Goal: Information Seeking & Learning: Learn about a topic

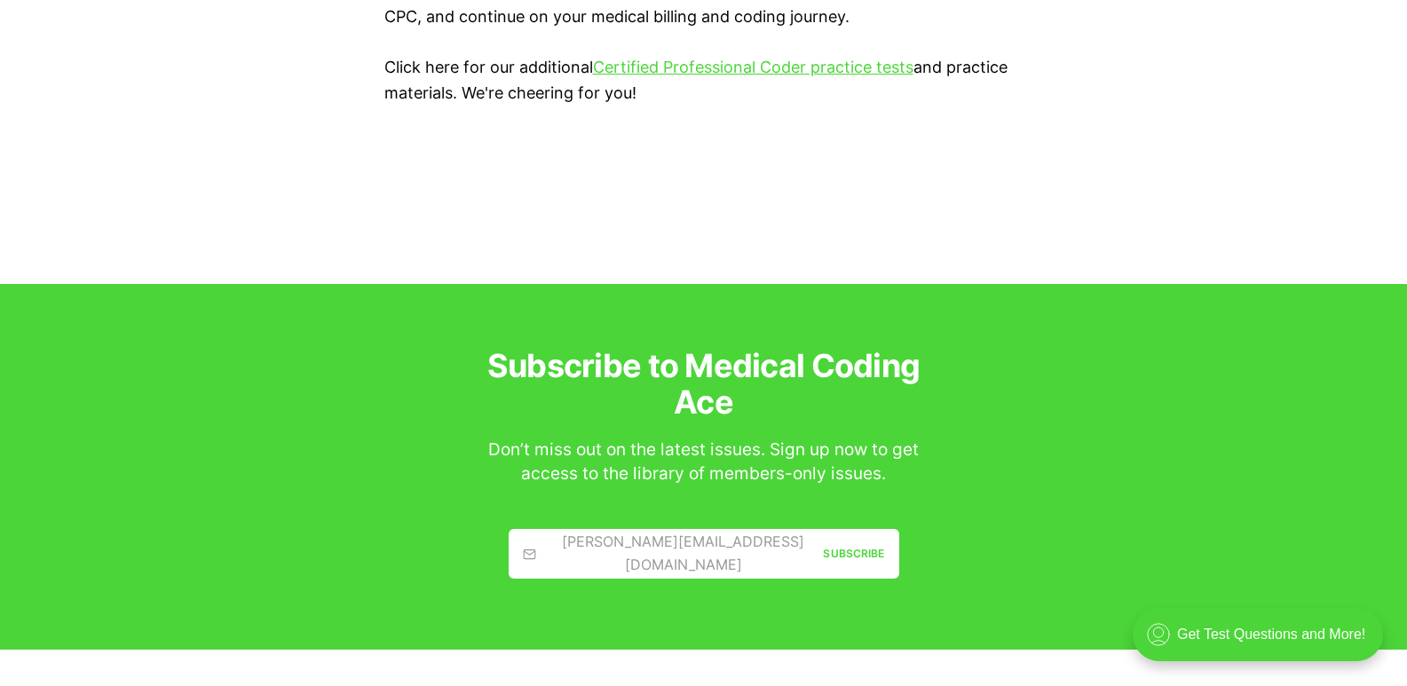
scroll to position [3729, 0]
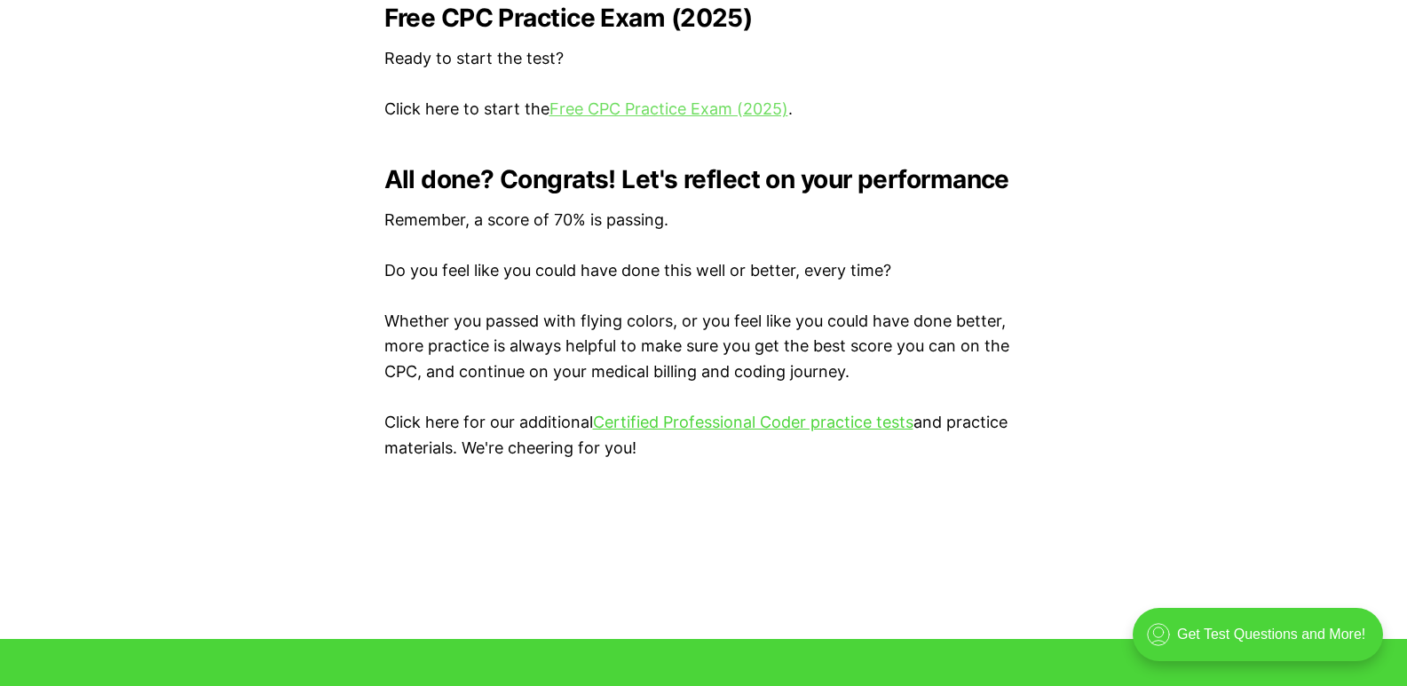
click at [687, 102] on link "Free CPC Practice Exam (2025)" at bounding box center [669, 108] width 239 height 19
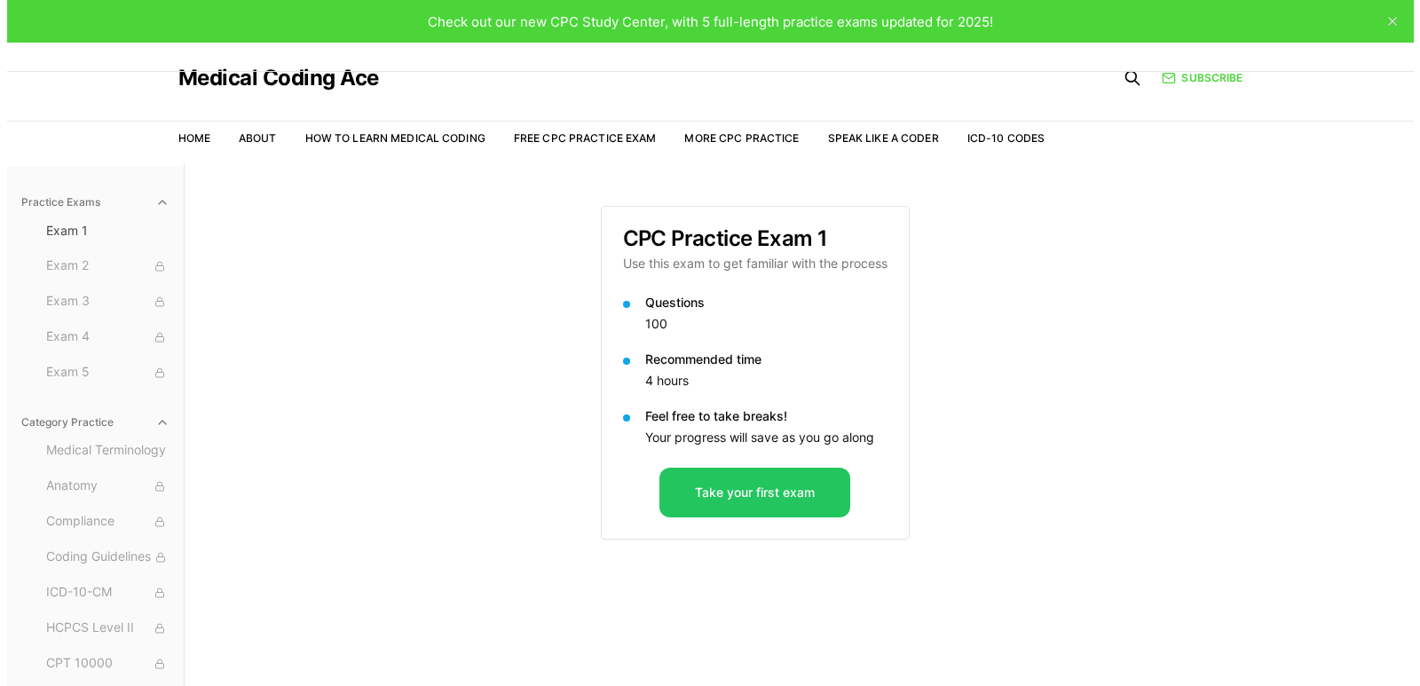
scroll to position [163, 0]
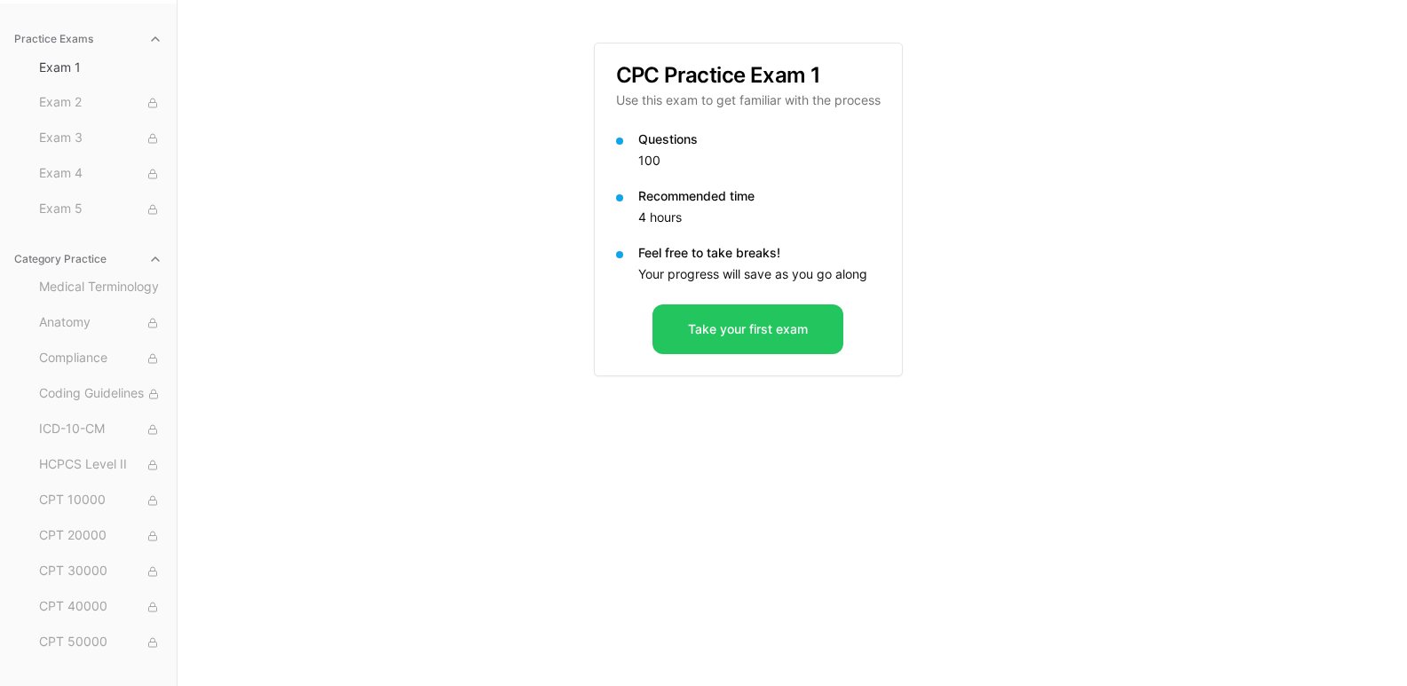
click at [755, 303] on div "Questions 100 Recommended time 4 hours Feel free to take breaks! Your progress …" at bounding box center [748, 218] width 307 height 174
click at [753, 320] on button "Take your first exam" at bounding box center [748, 330] width 191 height 50
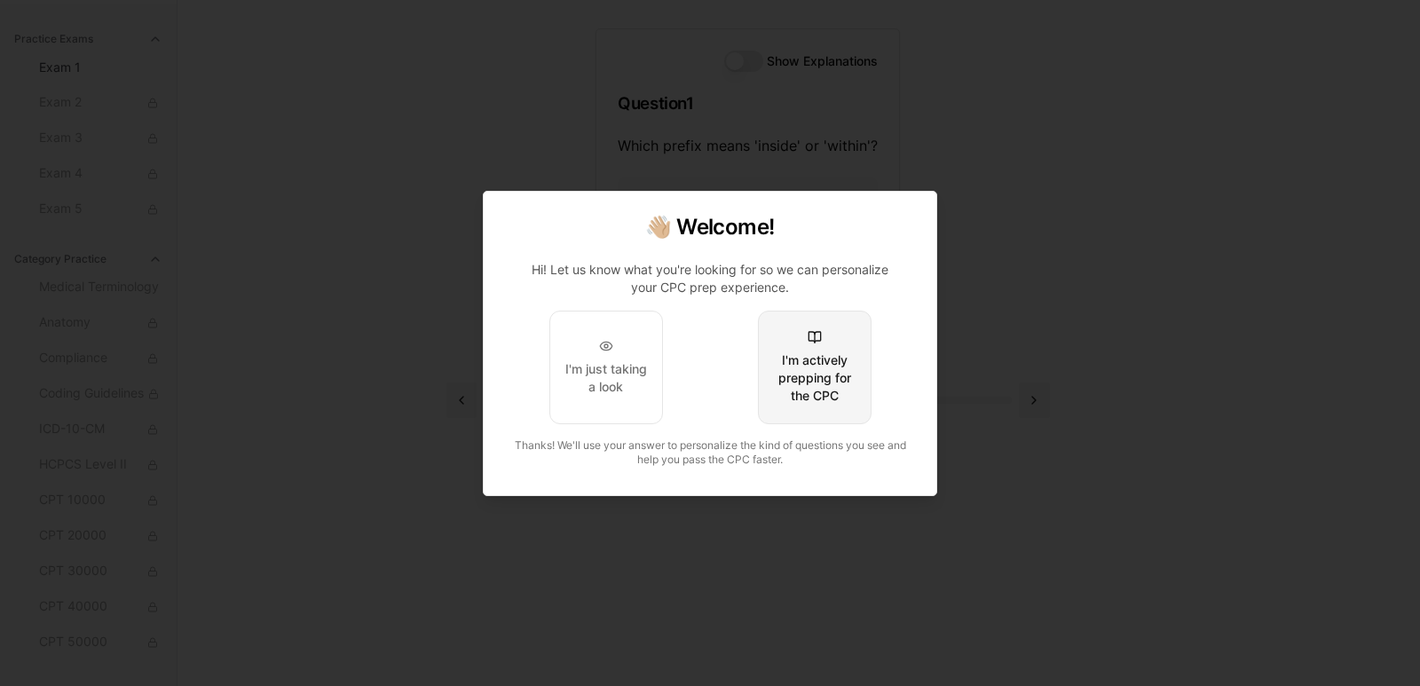
click at [843, 392] on div "I'm actively prepping for the CPC" at bounding box center [814, 378] width 83 height 53
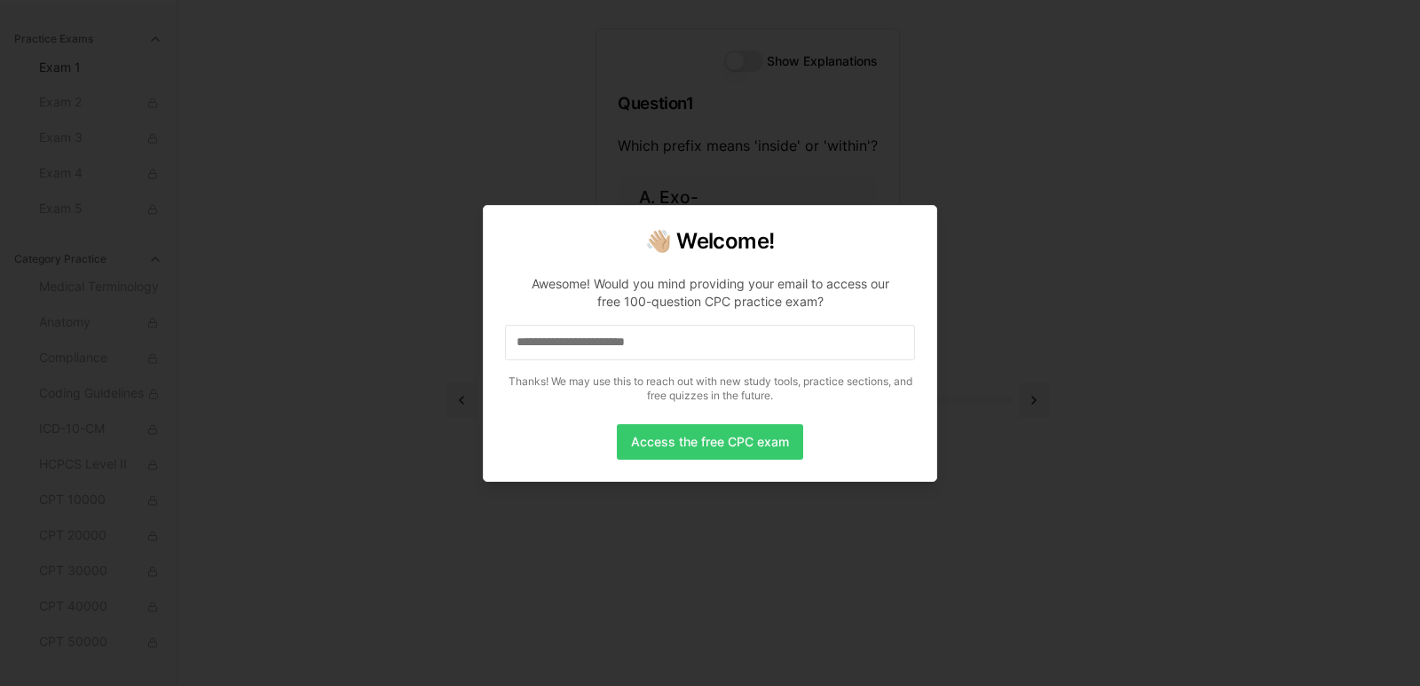
click at [718, 439] on button "Access the free CPC exam" at bounding box center [710, 442] width 186 height 36
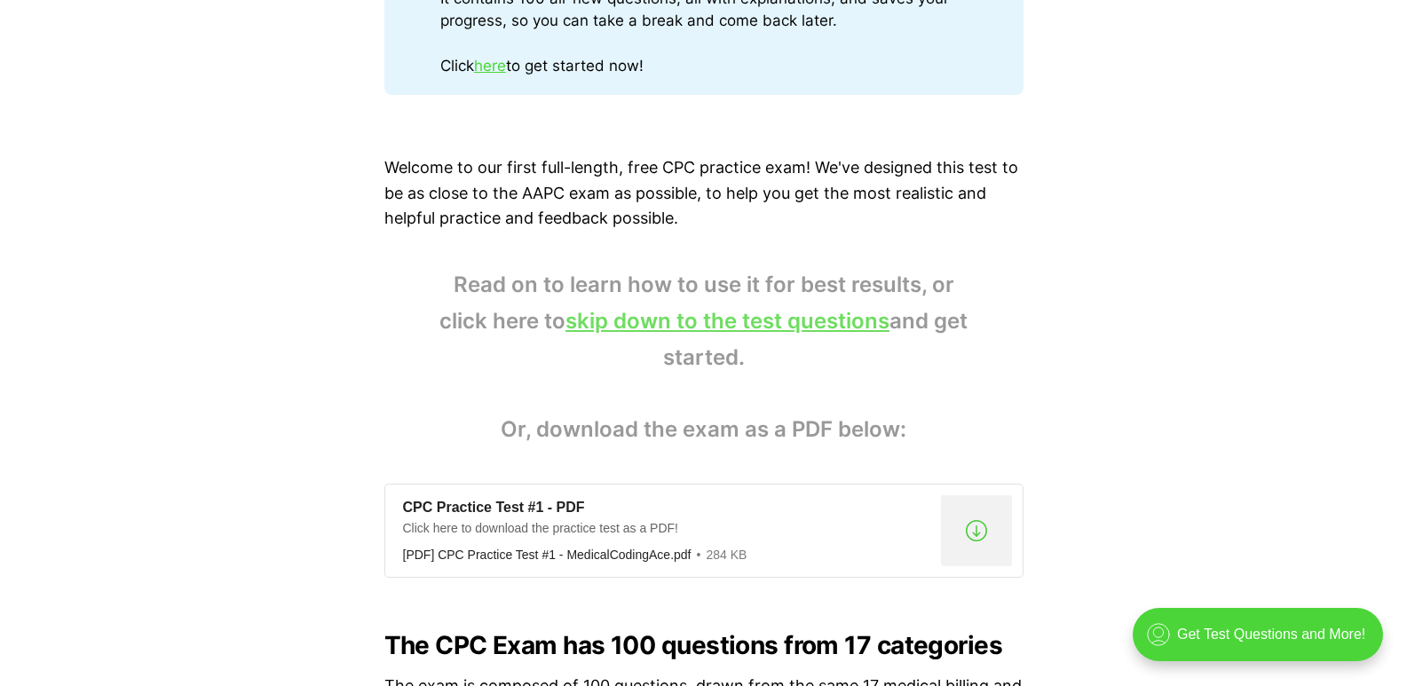
scroll to position [888, 0]
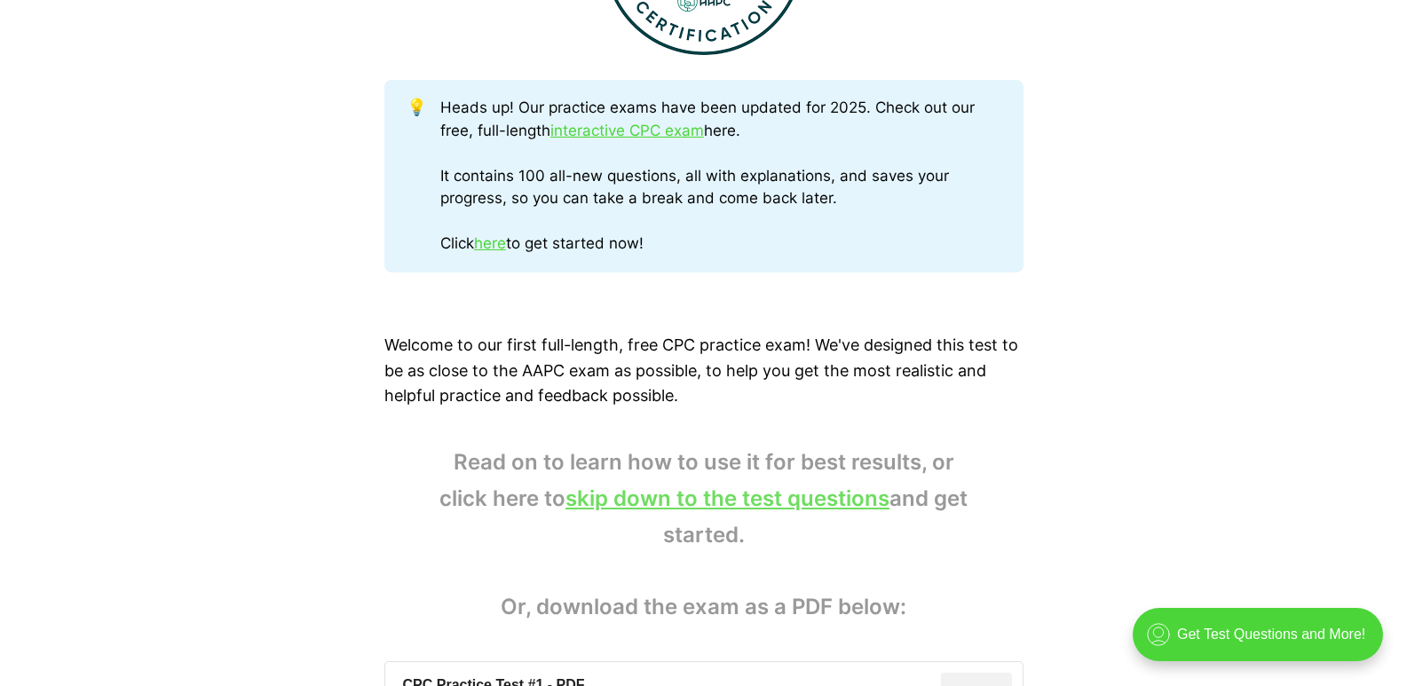
click at [736, 502] on link "skip down to the test questions" at bounding box center [728, 499] width 324 height 26
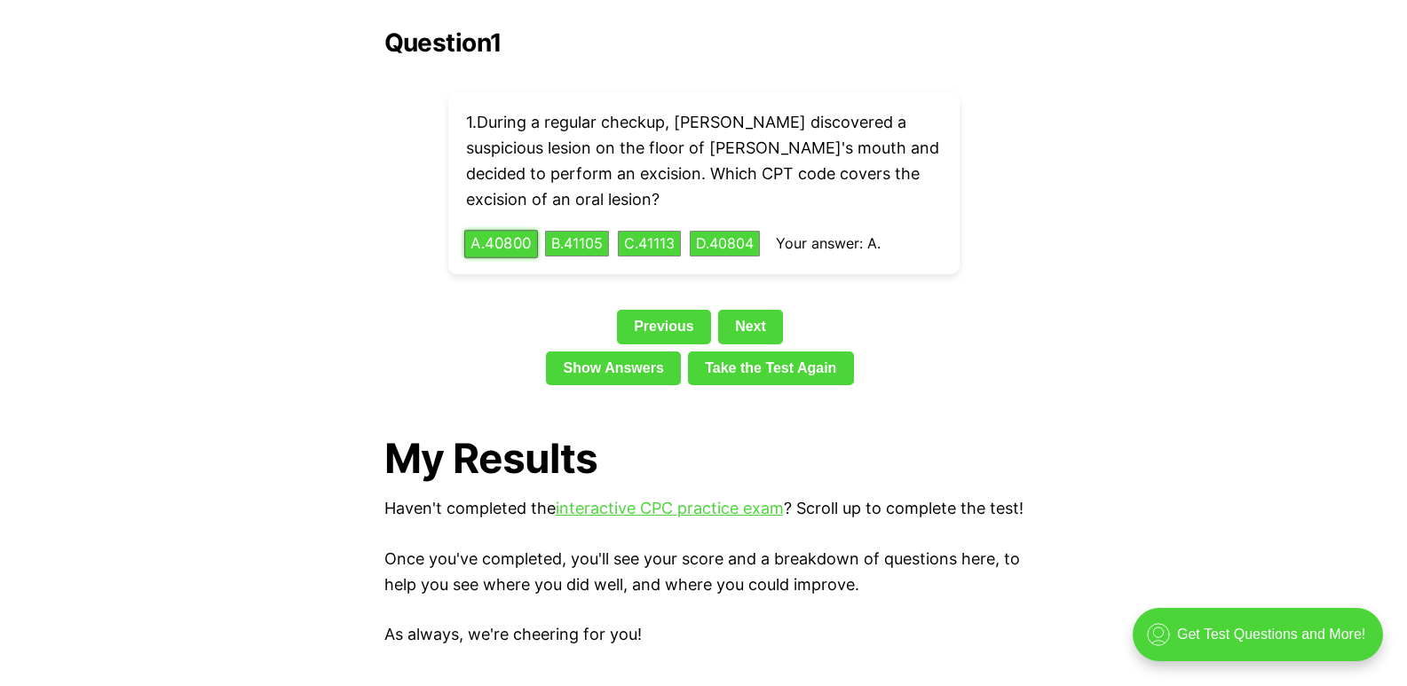
click at [500, 230] on button "A . 40800" at bounding box center [501, 244] width 74 height 28
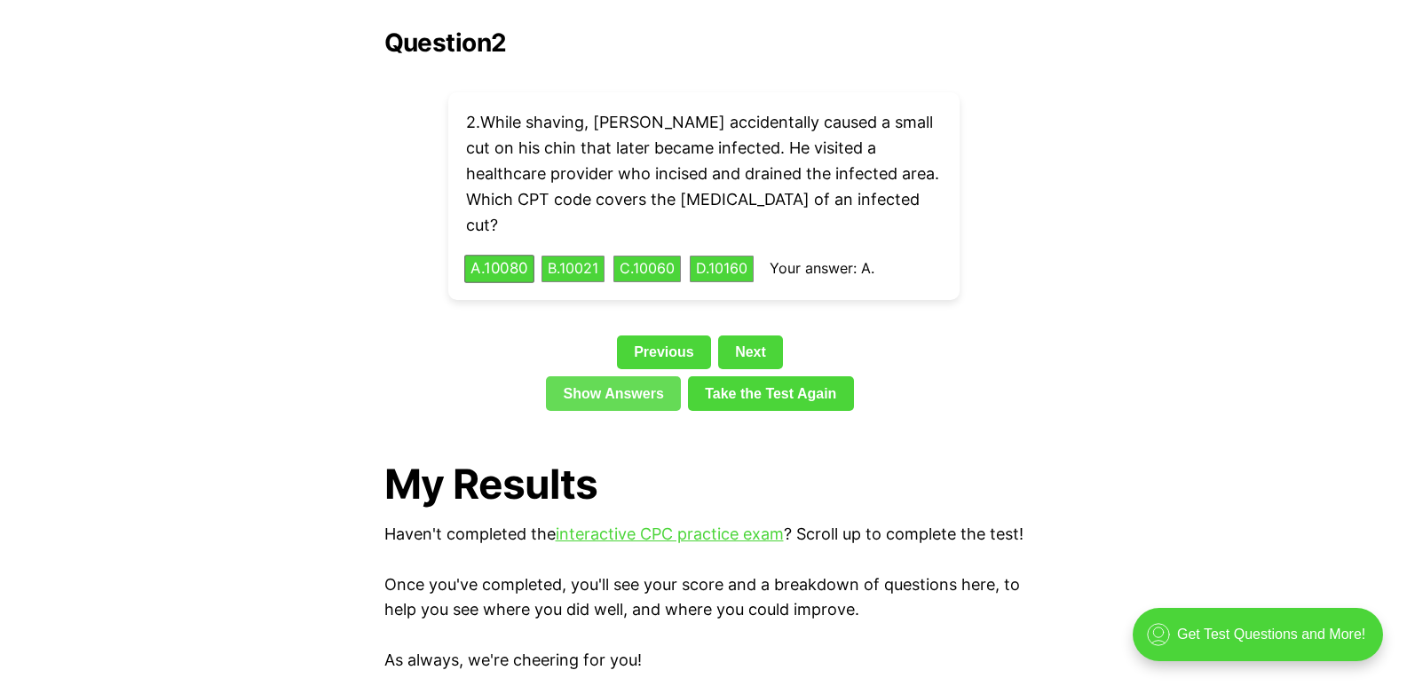
click at [647, 376] on link "Show Answers" at bounding box center [613, 393] width 135 height 34
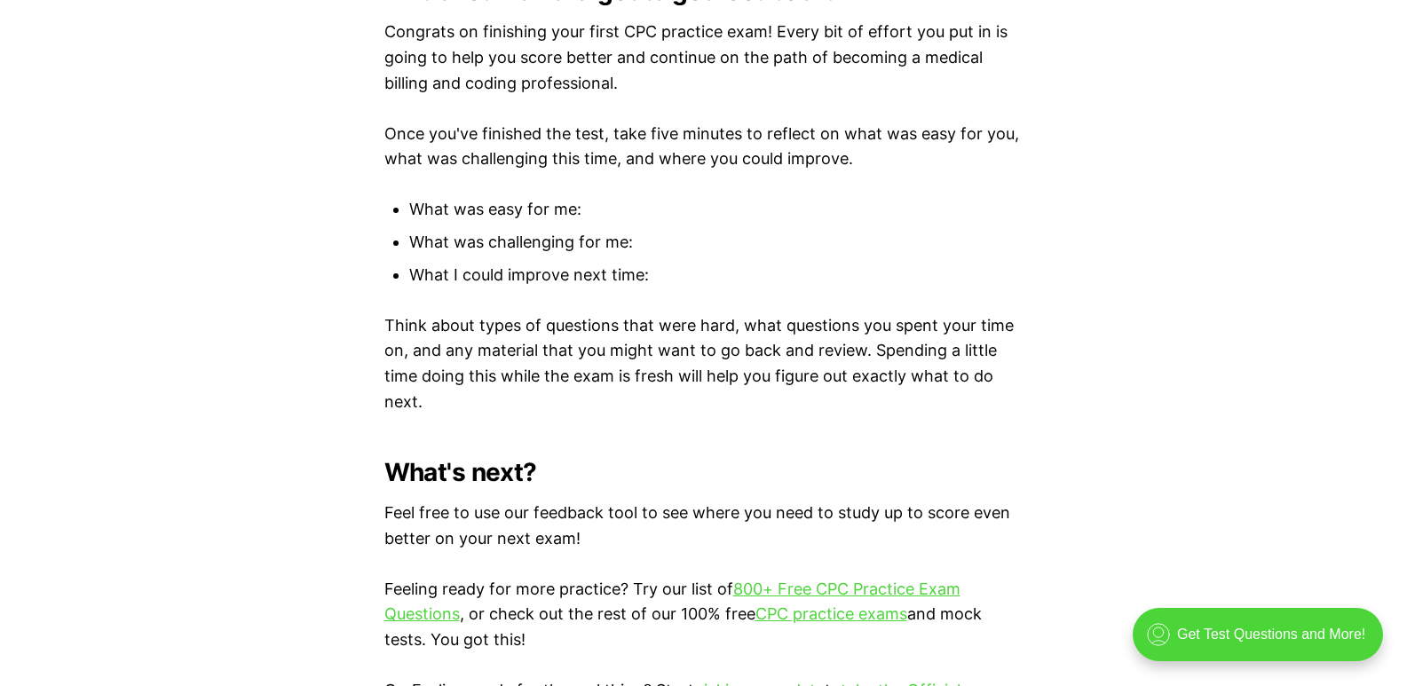
scroll to position [62234, 0]
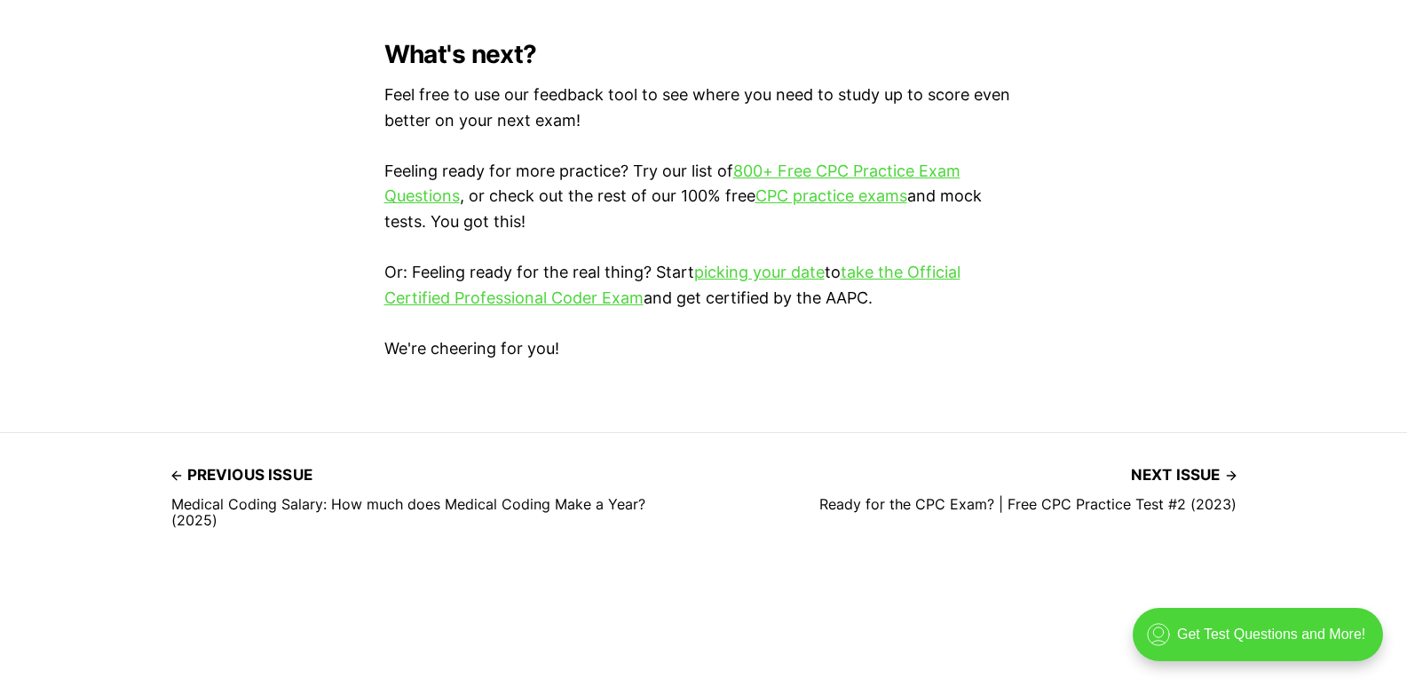
drag, startPoint x: 1412, startPoint y: 75, endPoint x: 186, endPoint y: 2, distance: 1228.2
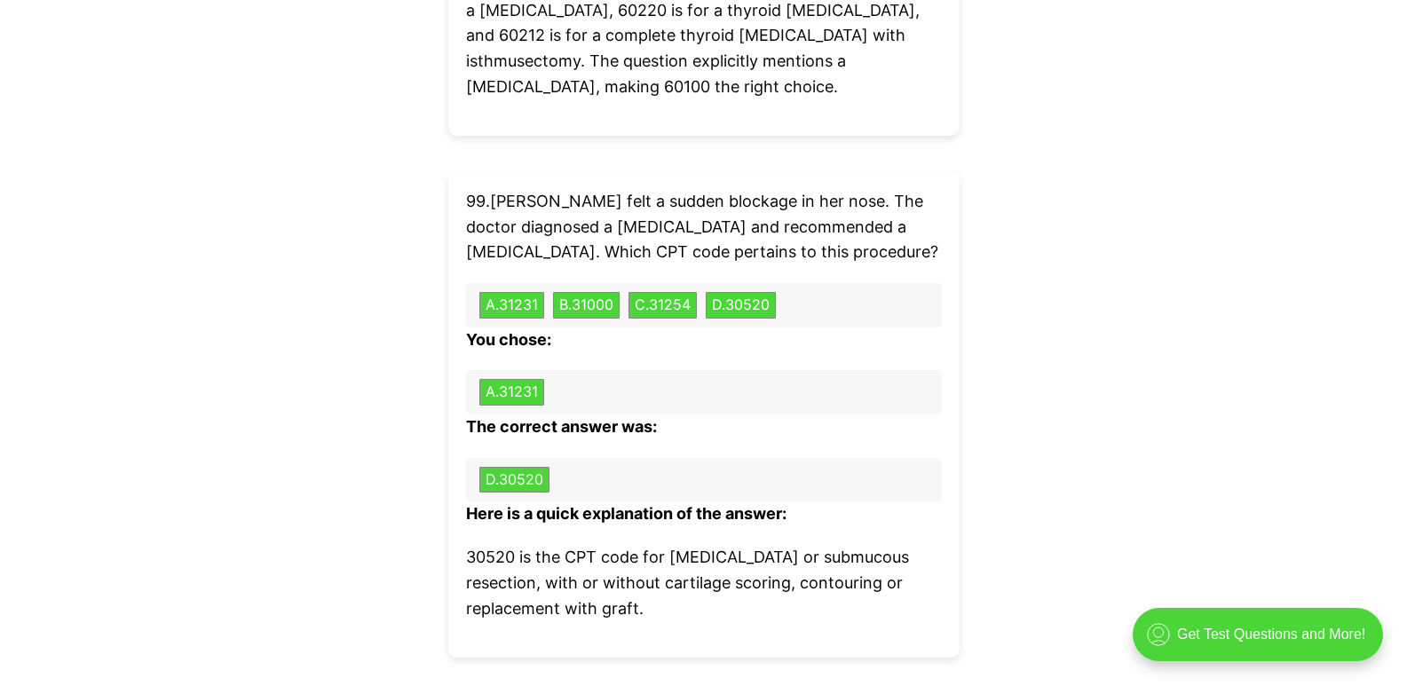
scroll to position [60370, 0]
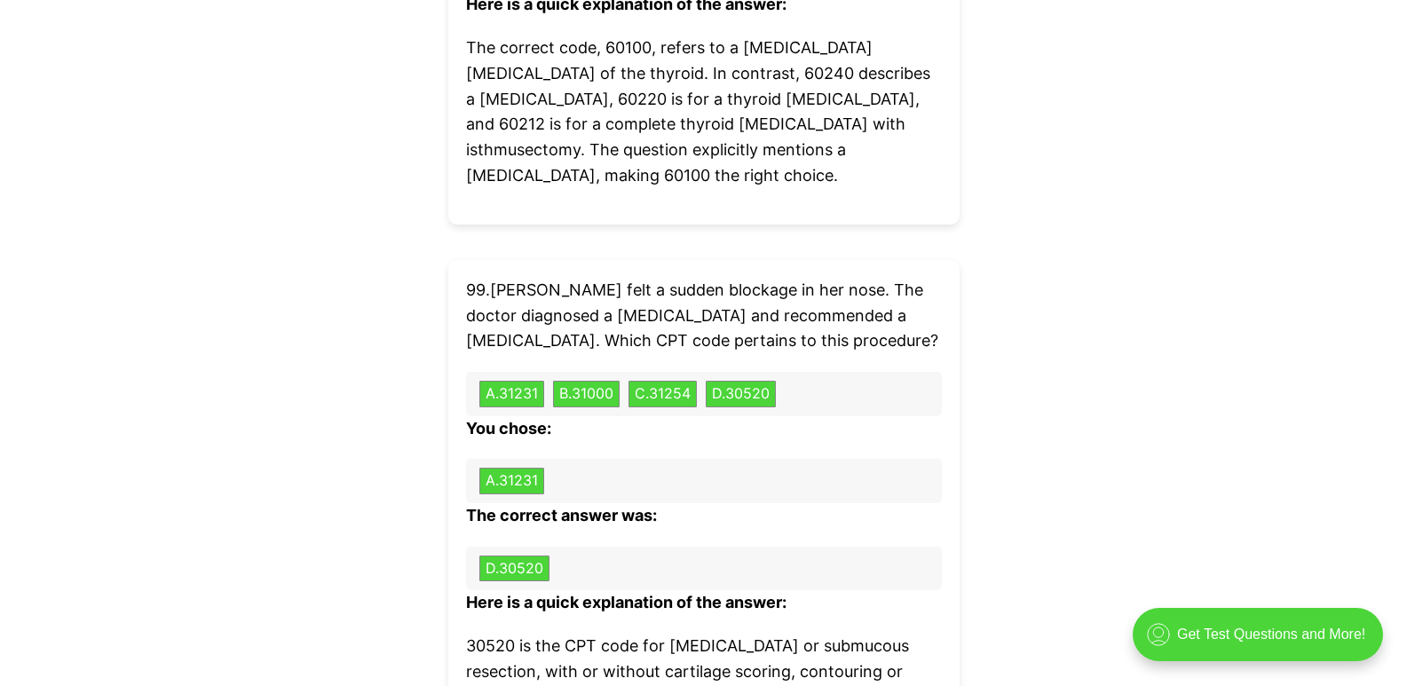
drag, startPoint x: 465, startPoint y: 241, endPoint x: 850, endPoint y: 458, distance: 442.0
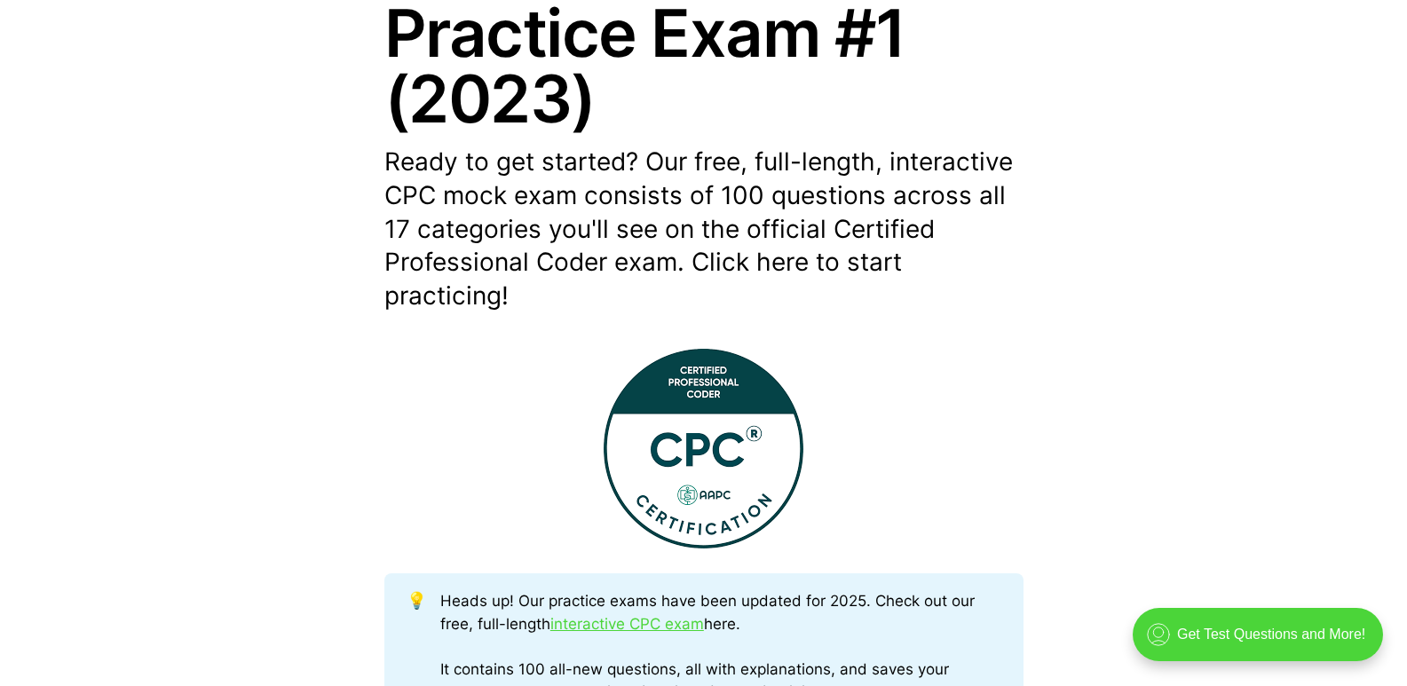
scroll to position [0, 0]
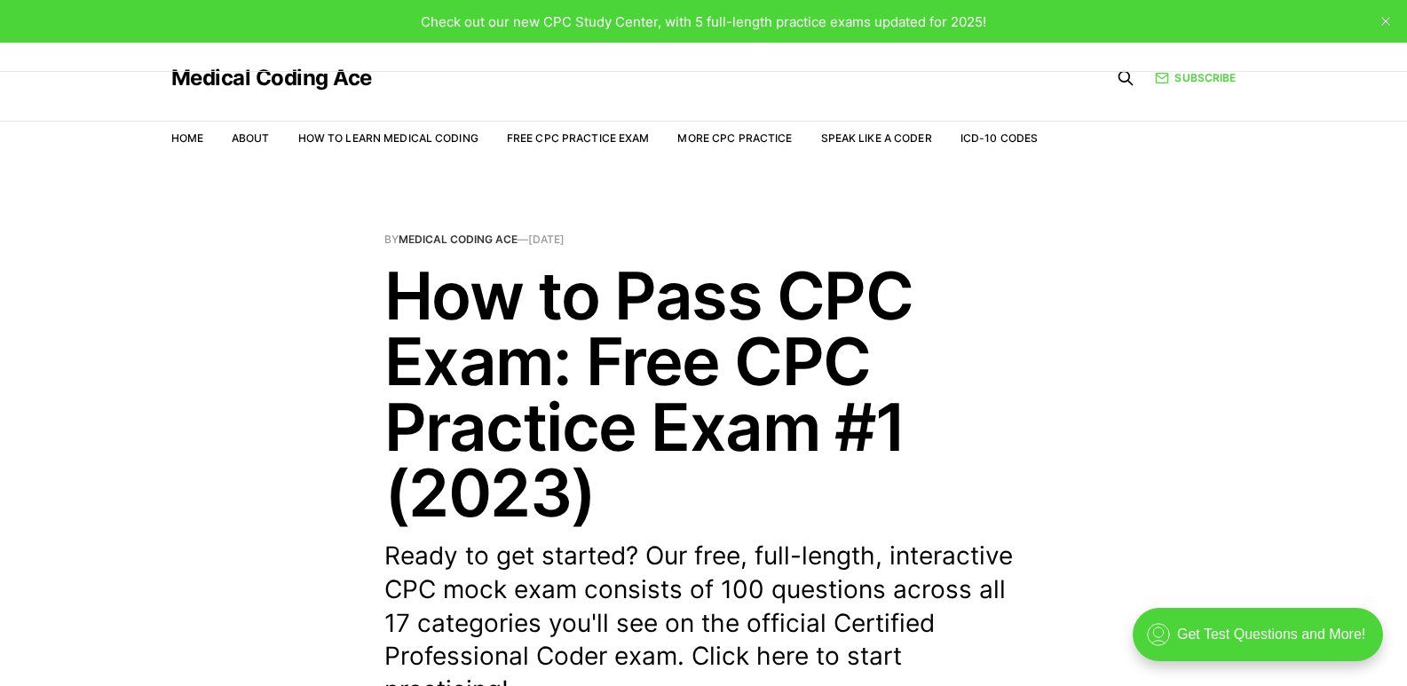
click at [470, 241] on link "Medical Coding Ace" at bounding box center [458, 239] width 119 height 13
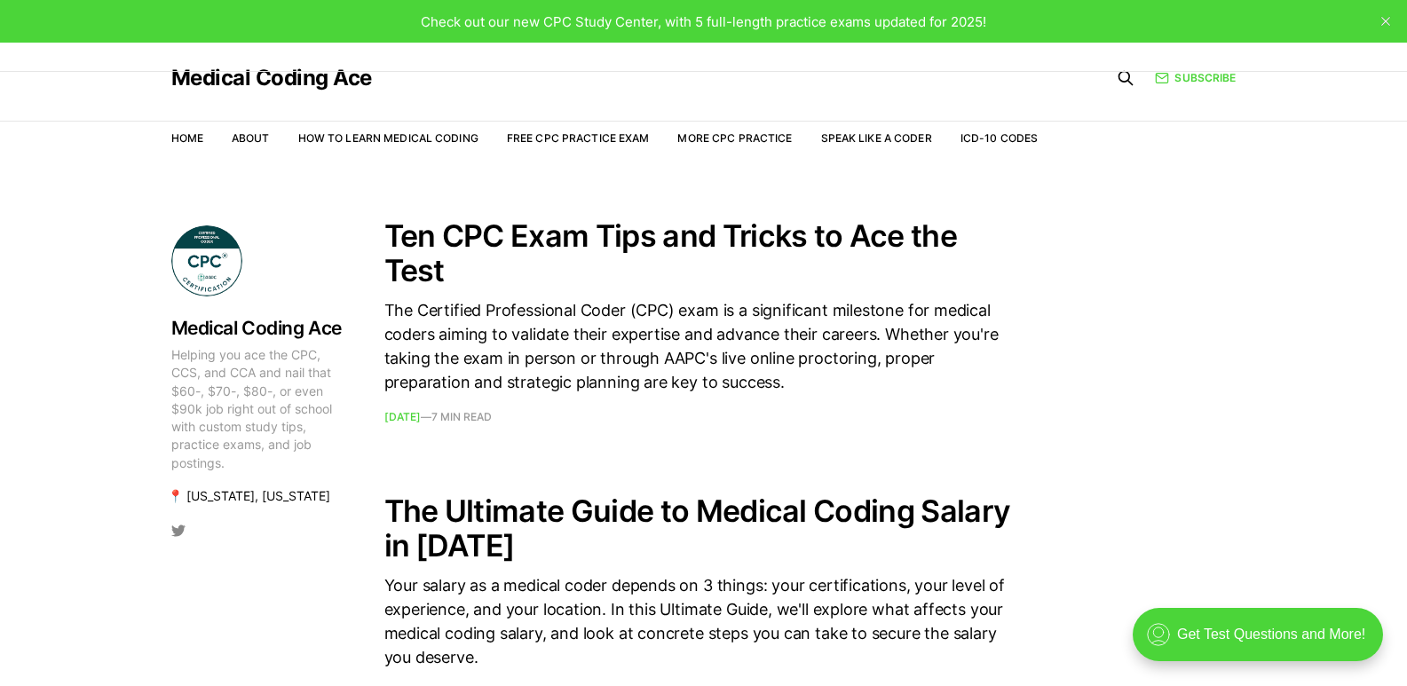
click at [722, 28] on span "Check out our new CPC Study Center, with 5 full-length practice exams updated f…" at bounding box center [704, 21] width 566 height 17
click at [541, 26] on span "Check out our new CPC Study Center, with 5 full-length practice exams updated f…" at bounding box center [704, 21] width 566 height 17
click at [505, 28] on span "Check out our new CPC Study Center, with 5 full-length practice exams updated f…" at bounding box center [704, 21] width 566 height 17
drag, startPoint x: 700, startPoint y: 33, endPoint x: 983, endPoint y: 33, distance: 283.2
click at [983, 33] on div "Check out our new CPC Study Center, with 5 full-length practice exams updated f…" at bounding box center [703, 21] width 1407 height 43
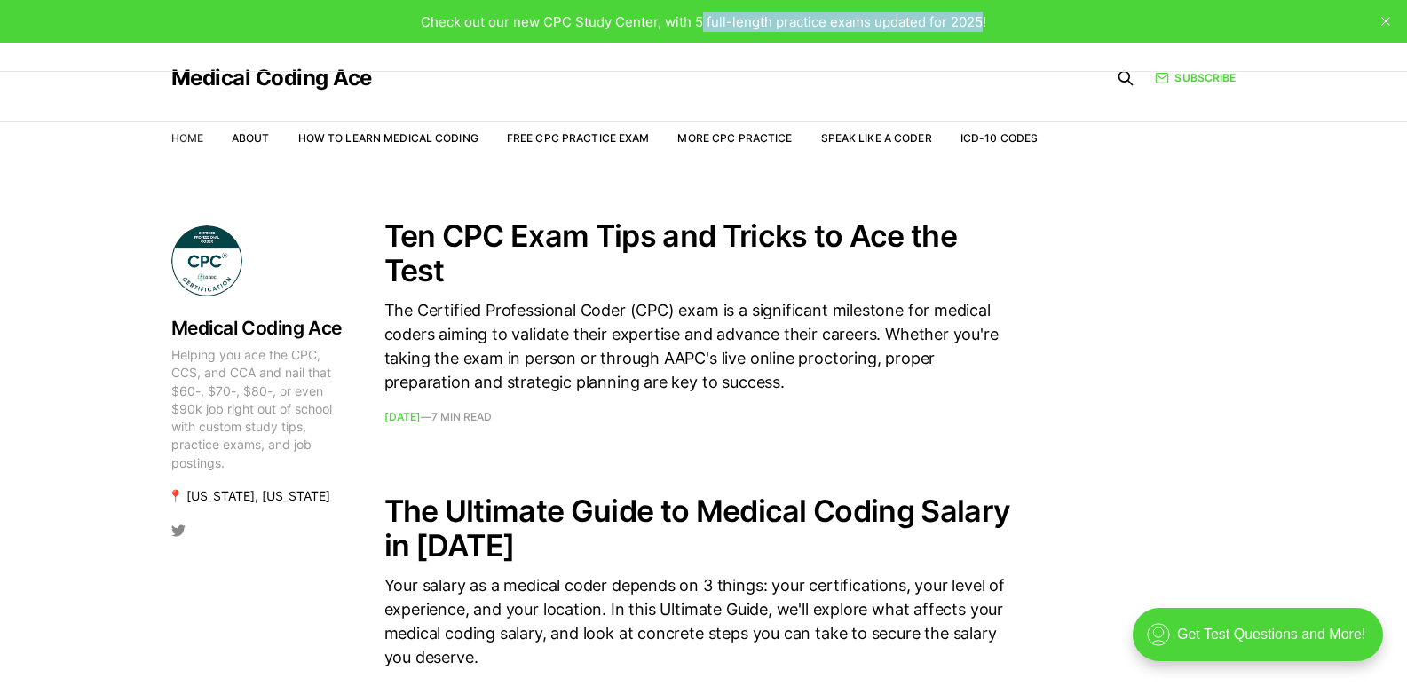
click at [187, 131] on link "Home" at bounding box center [187, 137] width 32 height 13
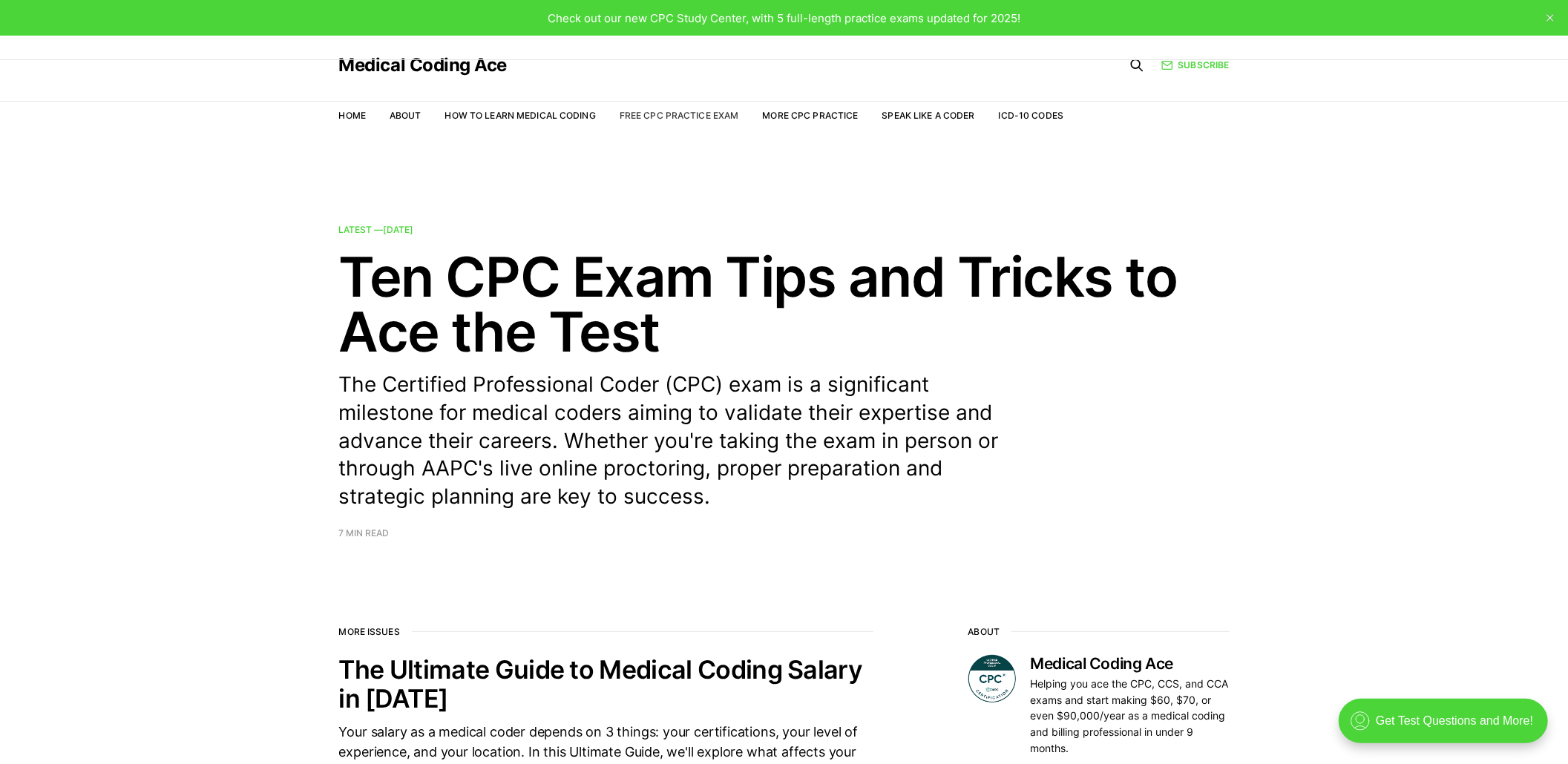
click at [664, 119] on link "Free CPC Practice Exam" at bounding box center [679, 115] width 120 height 11
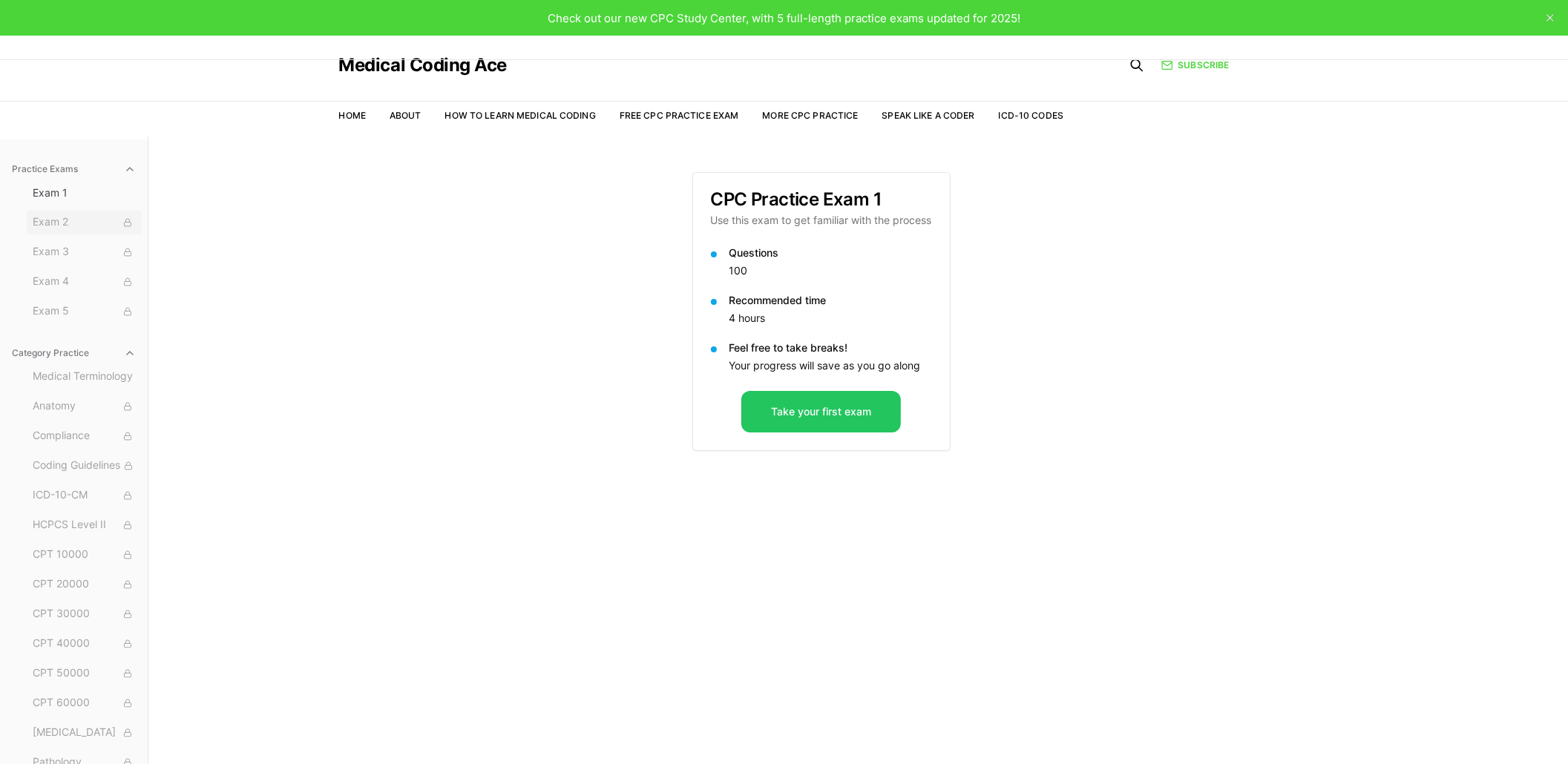
click at [37, 216] on span "Exam 2" at bounding box center [84, 223] width 103 height 17
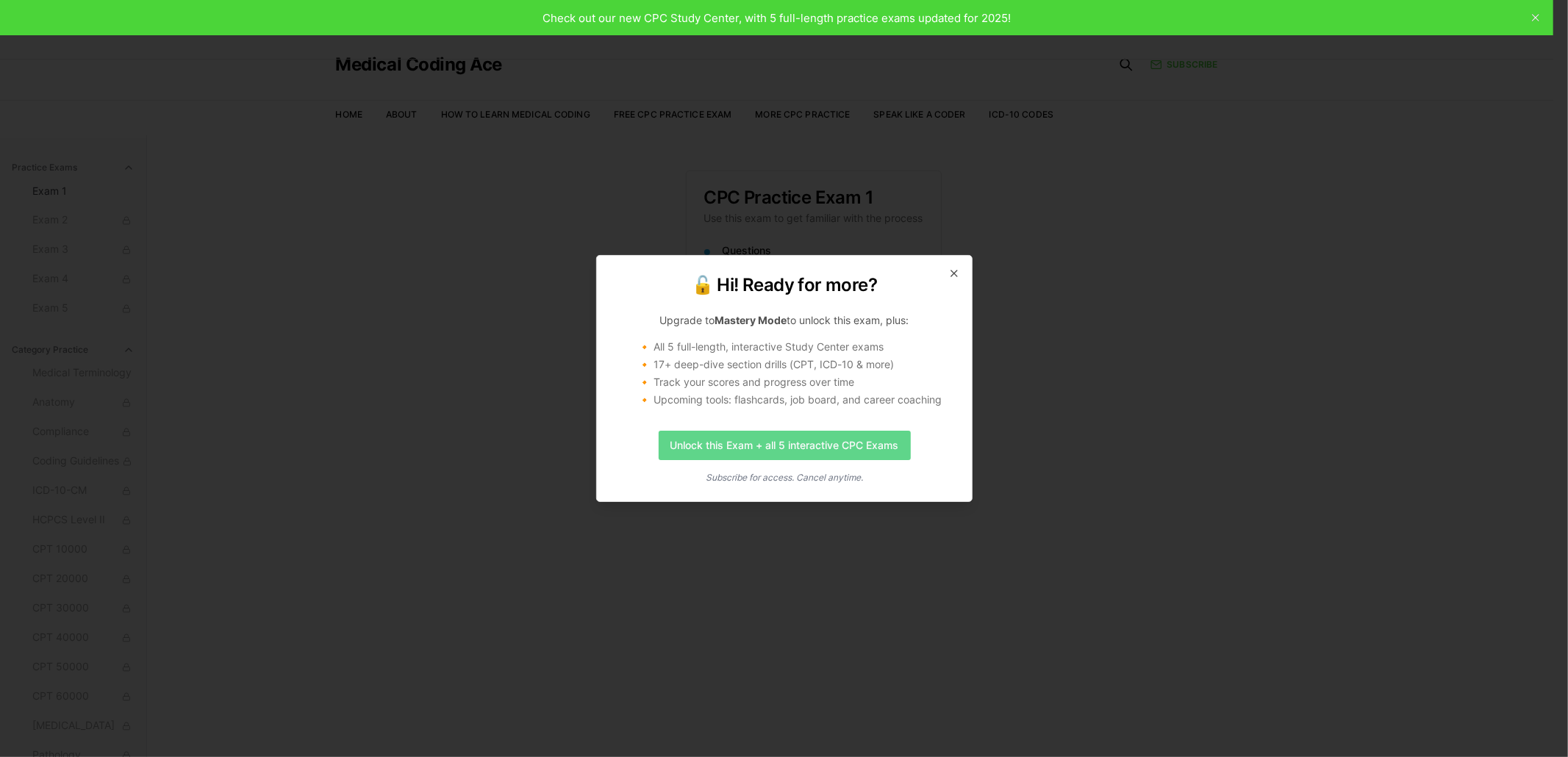
click at [824, 440] on link "Unlock this Exam + all 5 interactive CPC Exams" at bounding box center [784, 446] width 253 height 30
click at [953, 279] on icon "button" at bounding box center [954, 273] width 12 height 12
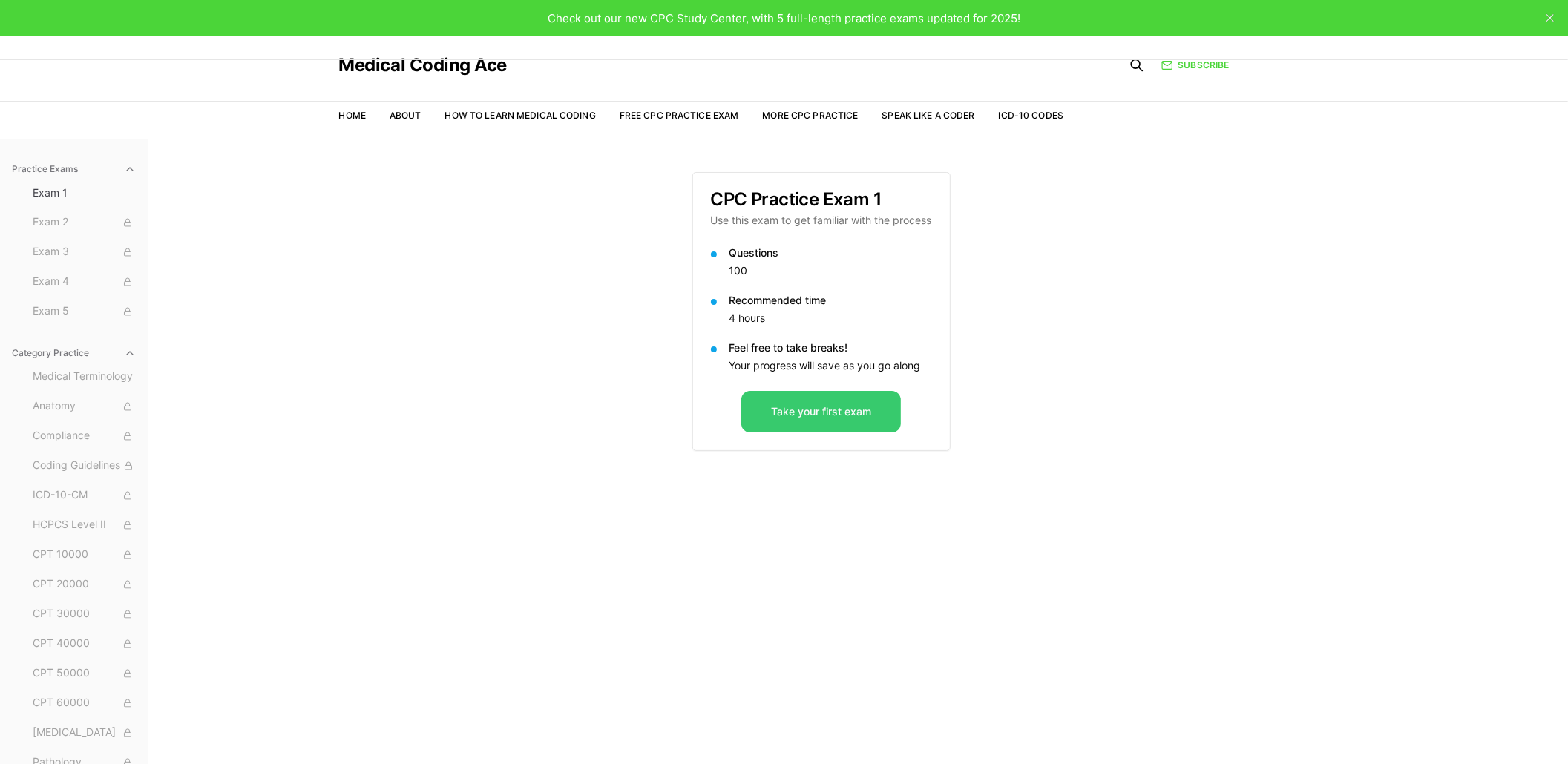
click at [829, 411] on button "Take your first exam" at bounding box center [821, 412] width 160 height 42
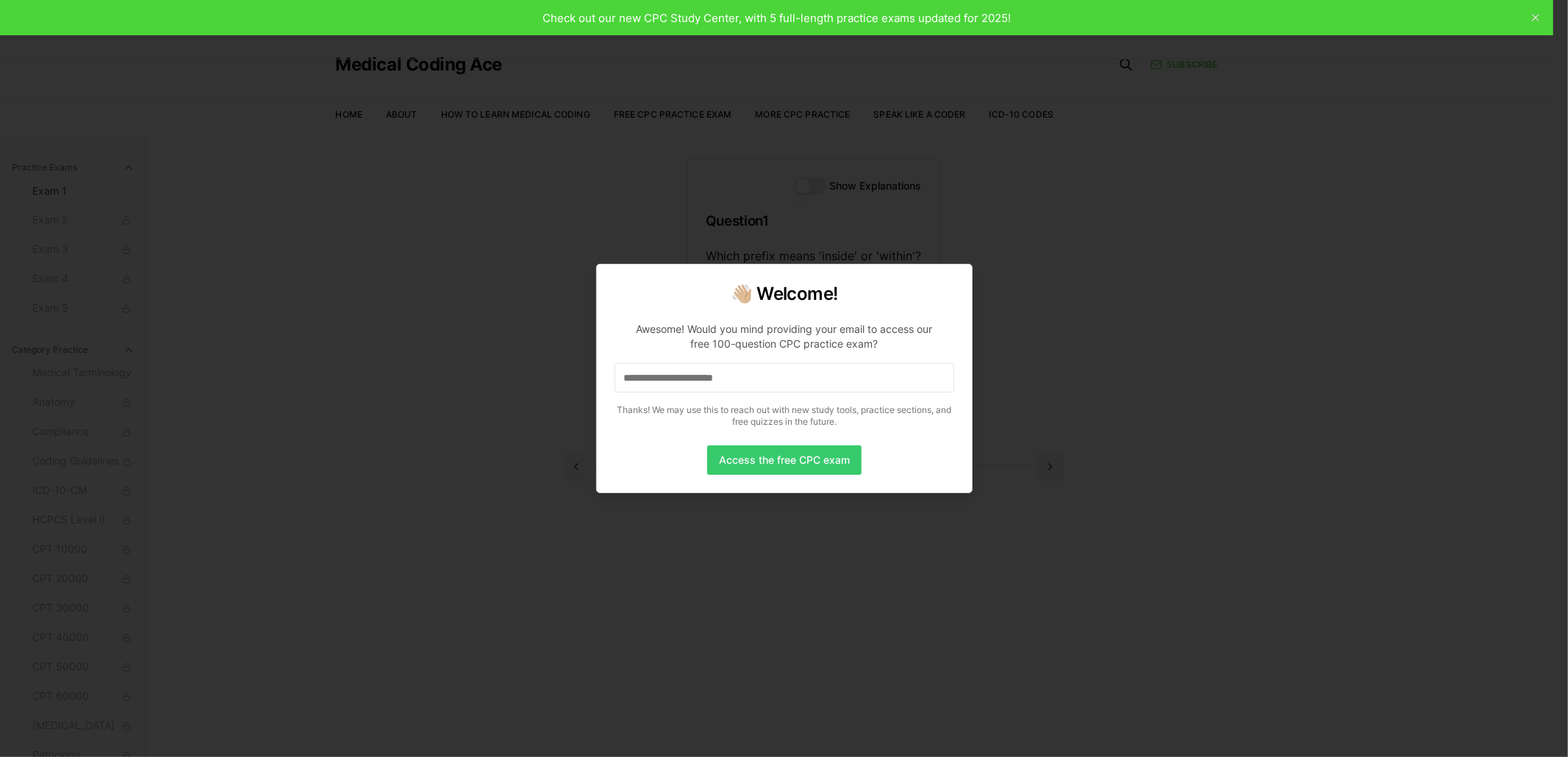
click at [817, 459] on button "Access the free CPC exam" at bounding box center [784, 460] width 154 height 30
click at [927, 375] on input at bounding box center [784, 378] width 339 height 30
click at [776, 487] on div "**********" at bounding box center [784, 378] width 377 height 229
click at [776, 466] on button "Access the free CPC exam" at bounding box center [784, 460] width 154 height 30
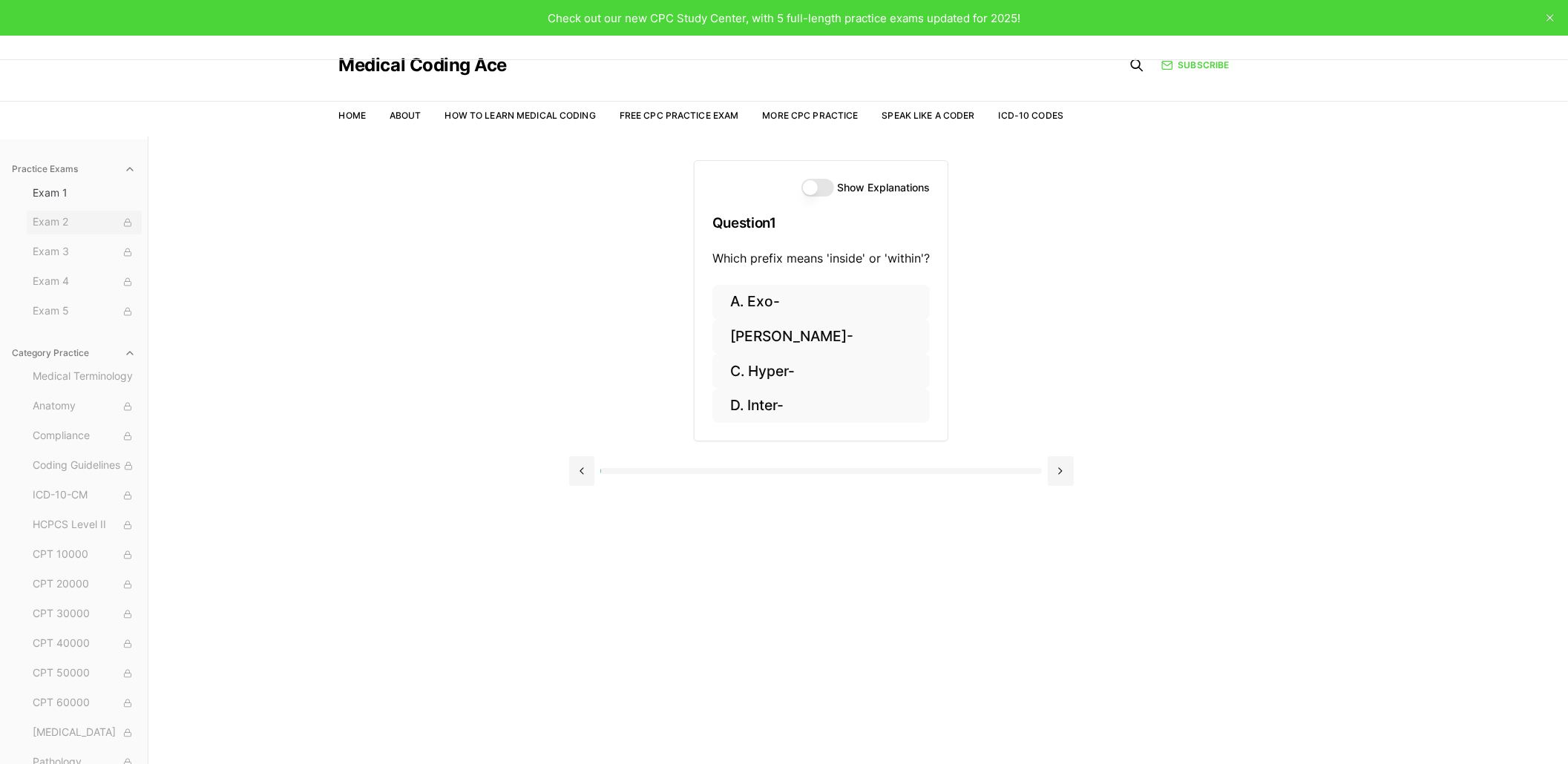
click at [48, 217] on span "Exam 2" at bounding box center [84, 223] width 103 height 17
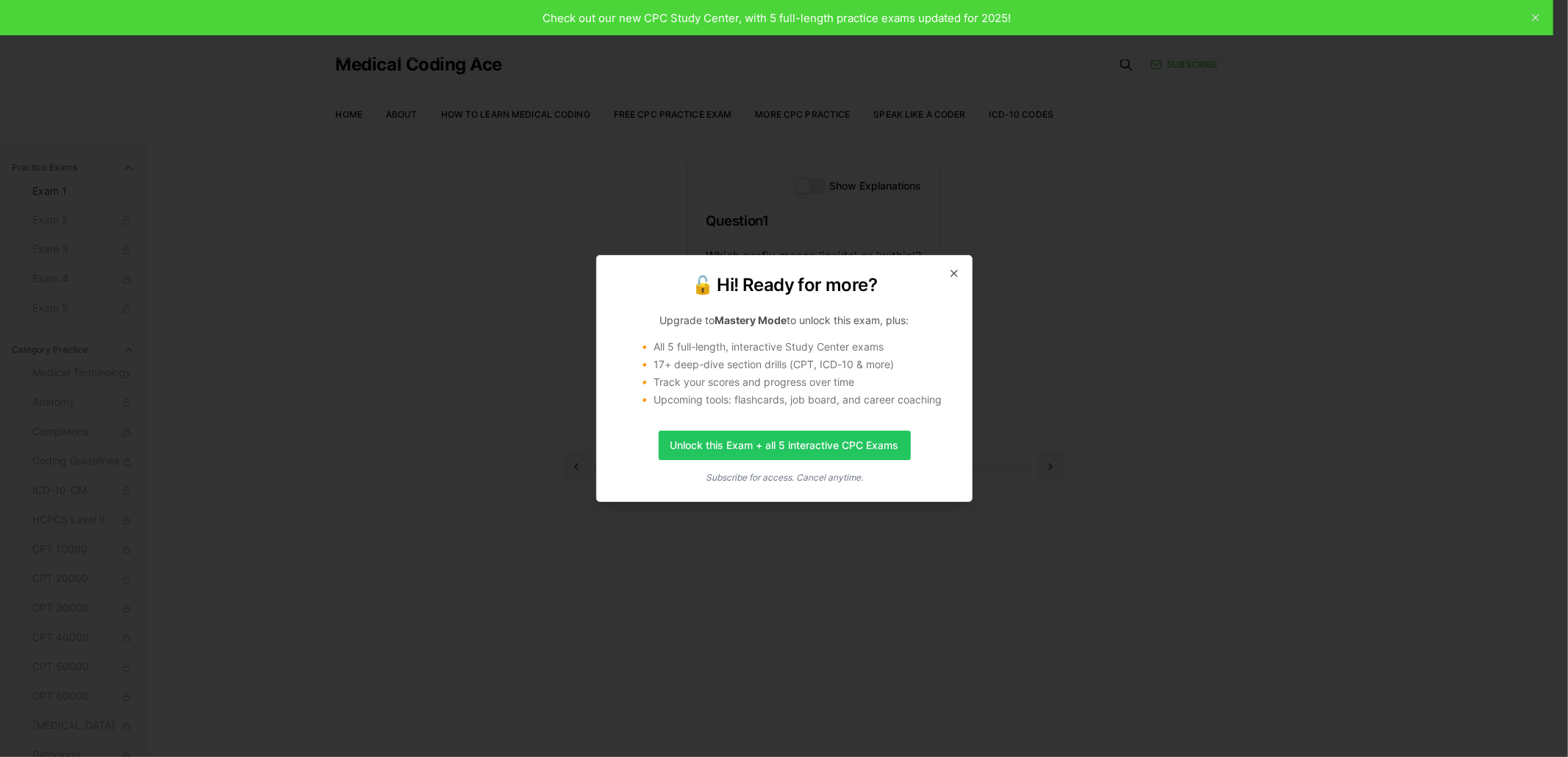
click at [945, 263] on div "🔓 Hi! Ready for more? Upgrade to Mastery Mode to unlock this exam, plus: 🔸 All …" at bounding box center [784, 378] width 377 height 247
click at [950, 266] on div "🔓 Hi! Ready for more? Upgrade to Mastery Mode to unlock this exam, plus: 🔸 All …" at bounding box center [784, 378] width 377 height 247
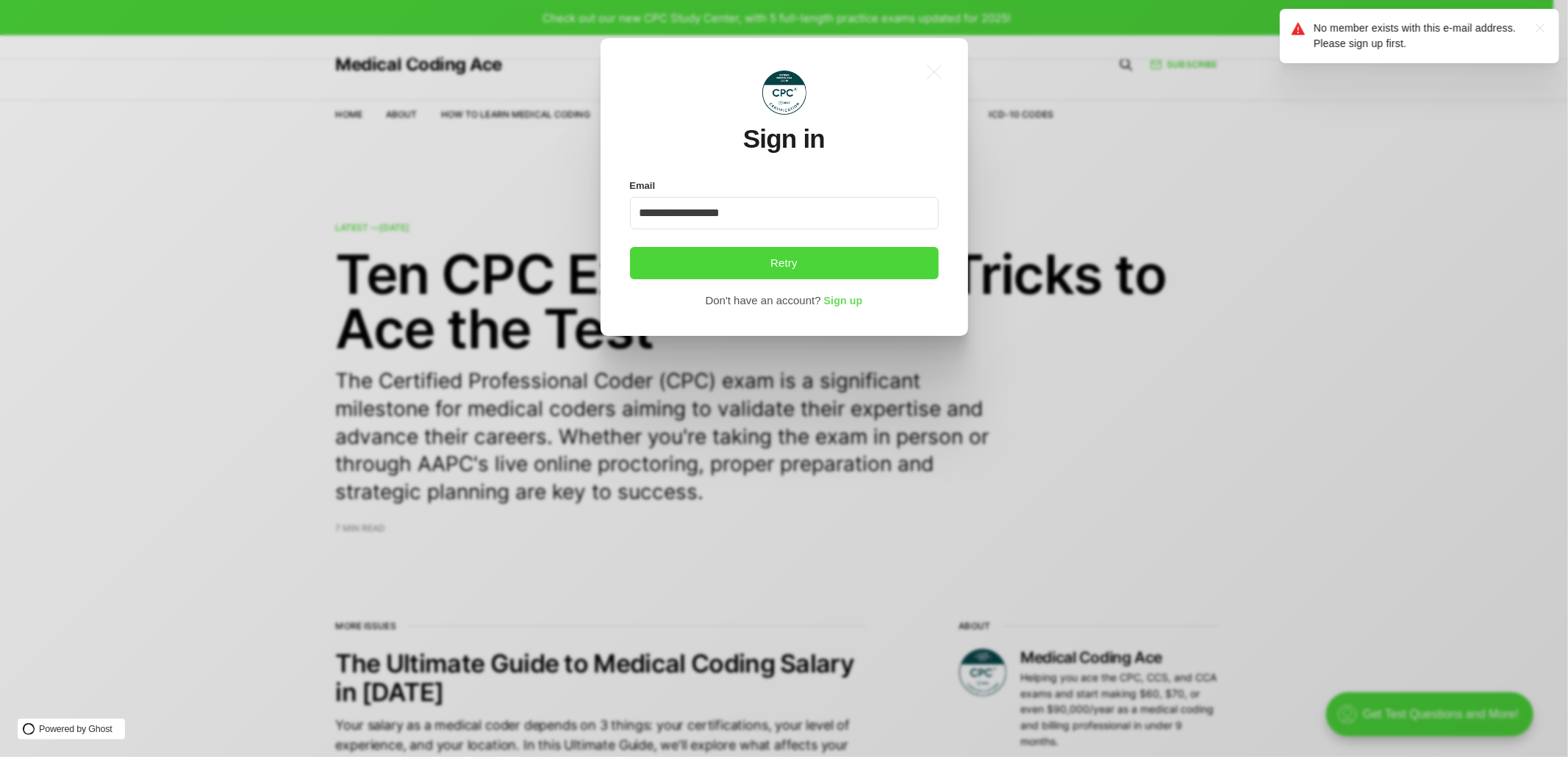
type input "**********"
click at [847, 298] on span "Sign up" at bounding box center [843, 301] width 39 height 12
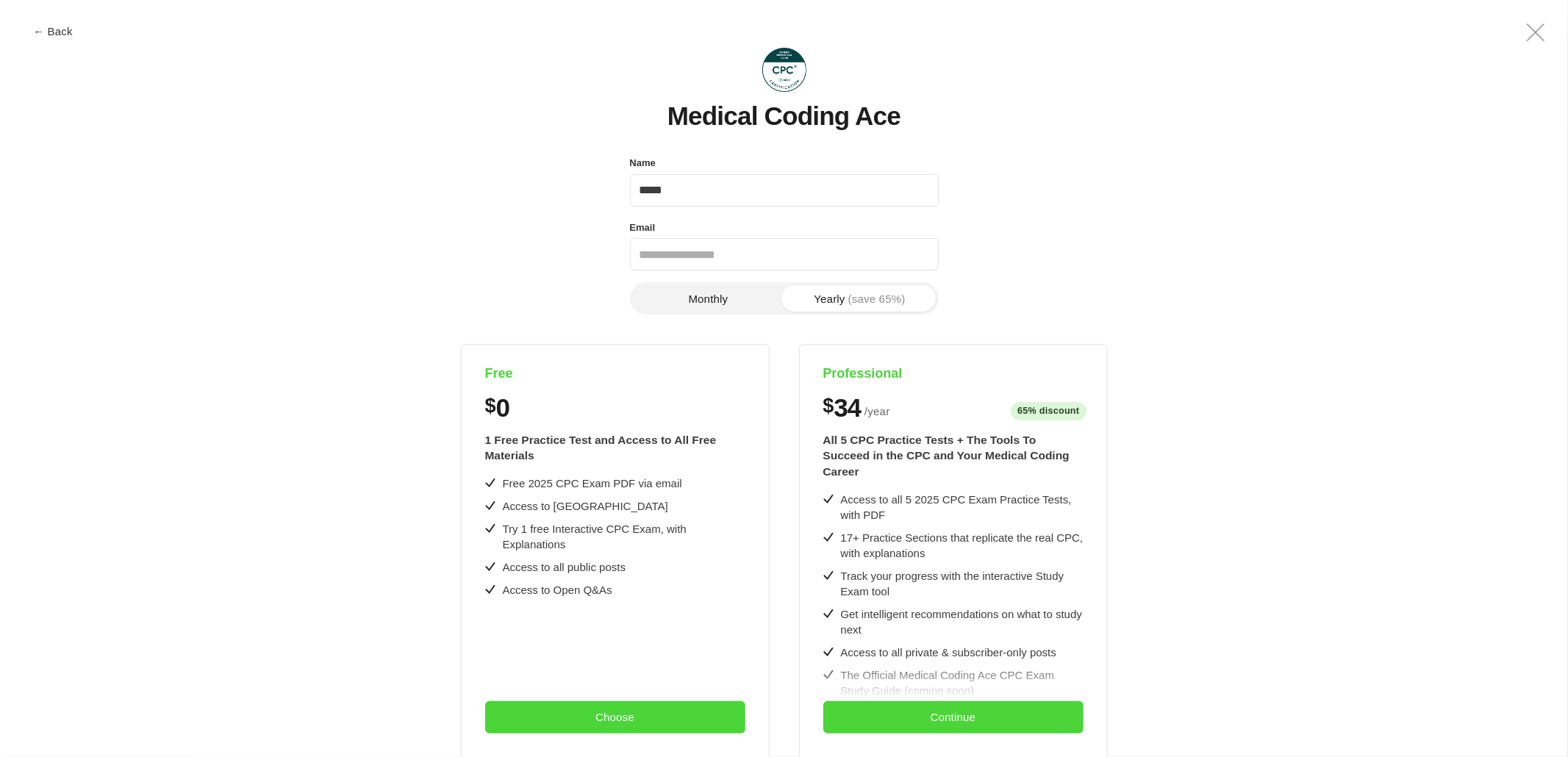
type input "*****"
click at [742, 243] on input "Email" at bounding box center [784, 254] width 309 height 32
type input "**********"
click at [595, 726] on button "Choose" at bounding box center [615, 717] width 260 height 32
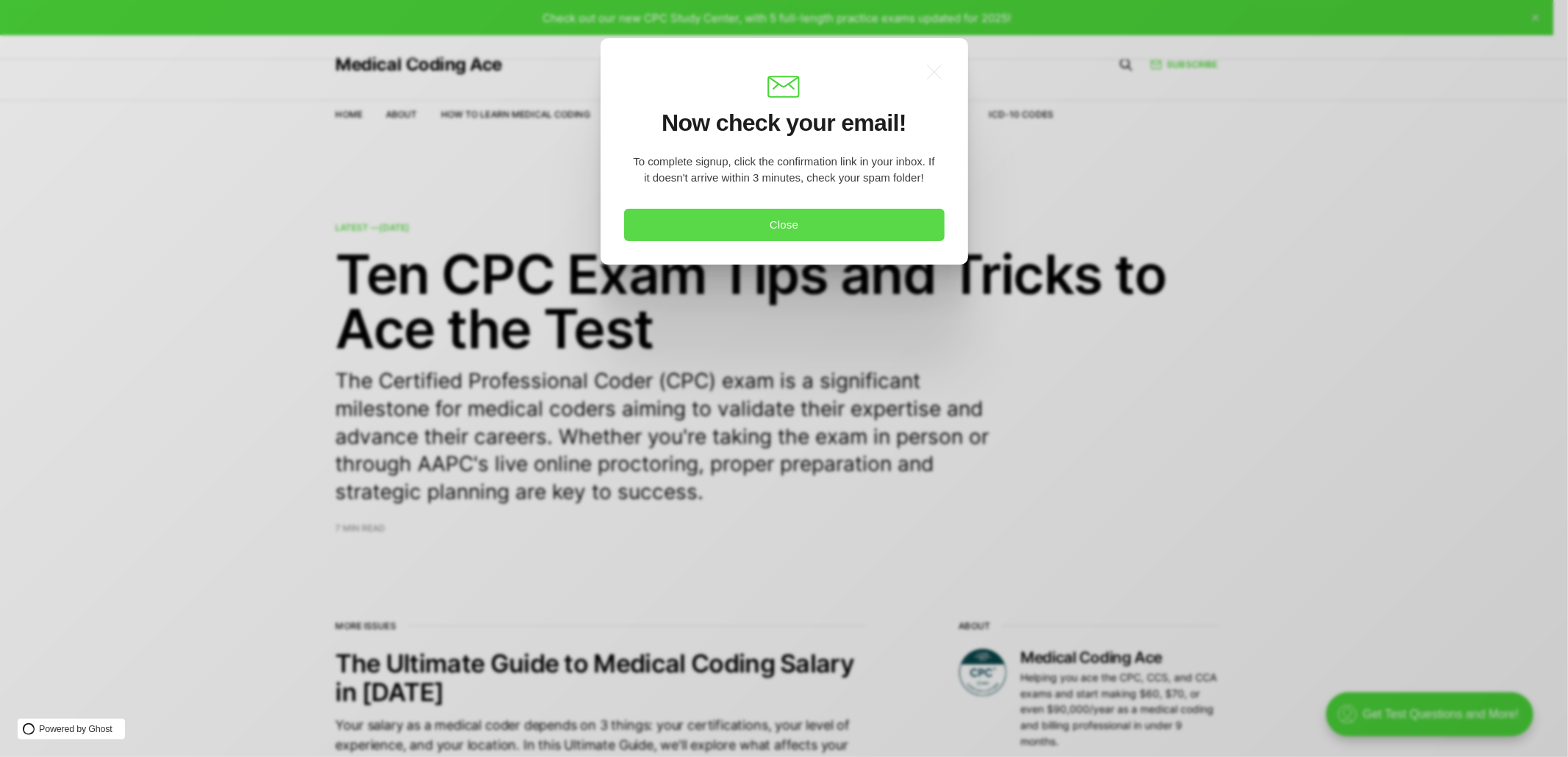
click at [796, 230] on button "Close" at bounding box center [784, 224] width 320 height 32
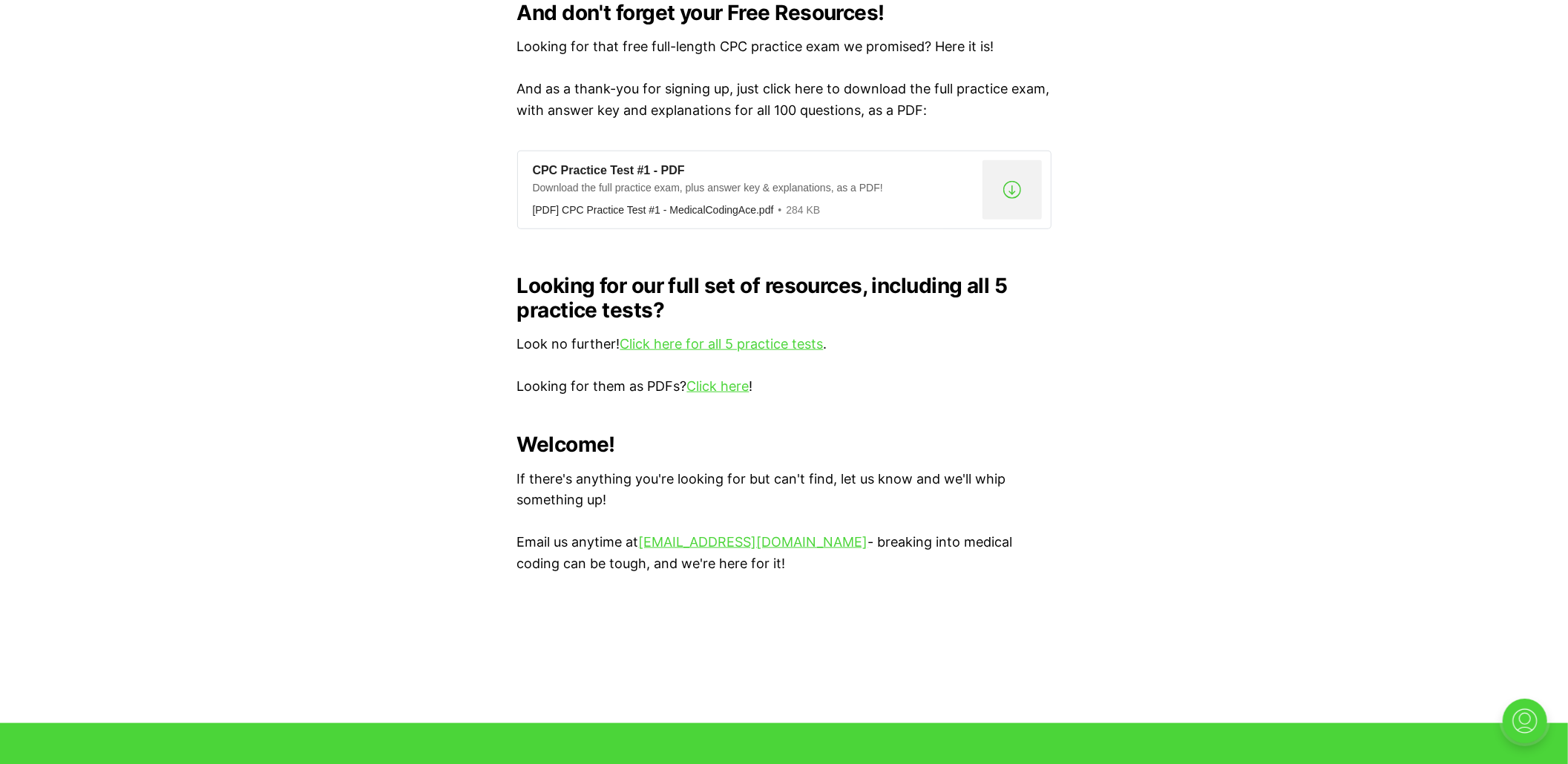
scroll to position [1087, 0]
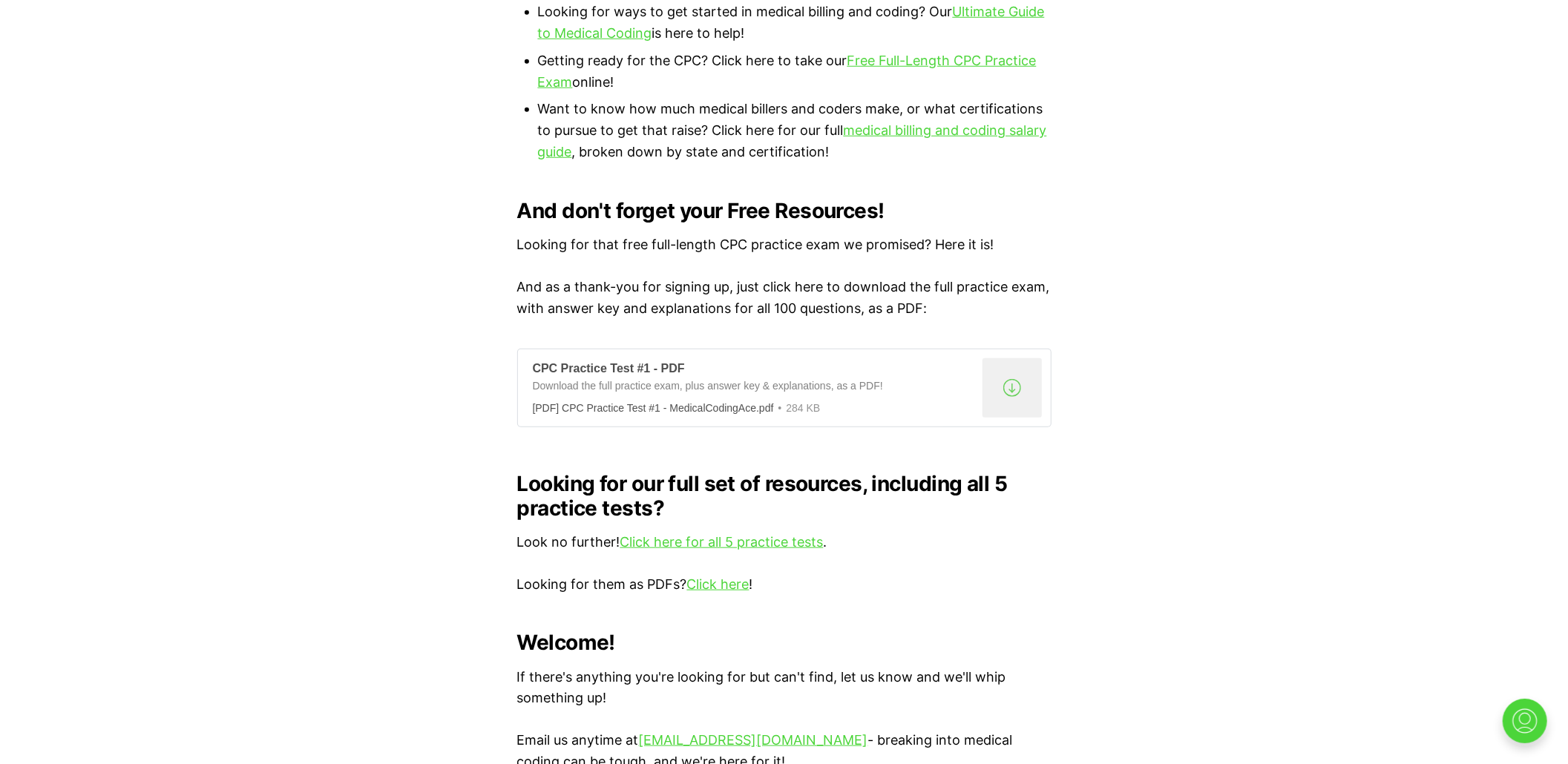
click at [637, 361] on div "CPC Practice Test #1 - PDF" at bounding box center [754, 369] width 444 height 16
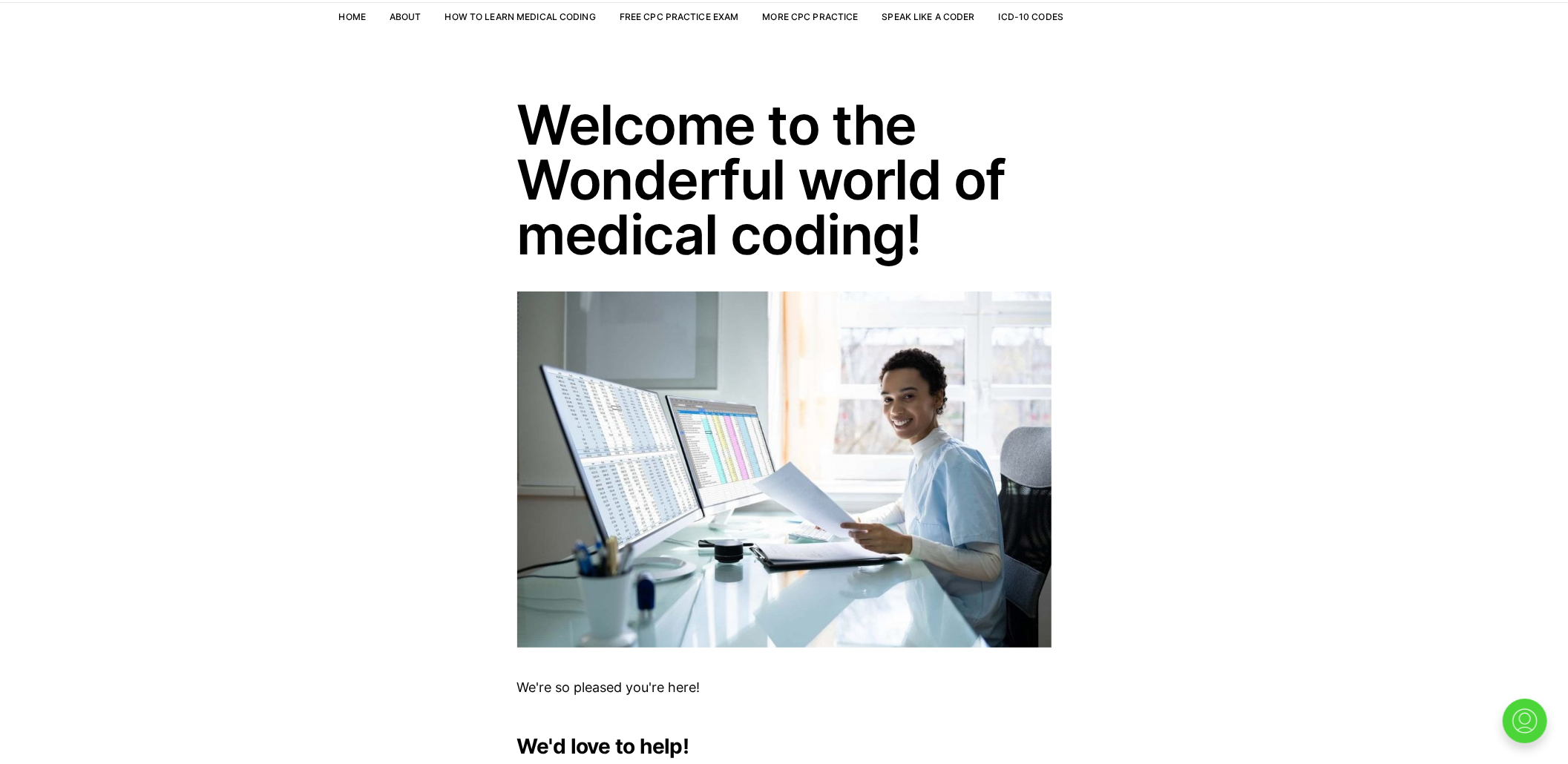
scroll to position [0, 0]
